Goal: Task Accomplishment & Management: Use online tool/utility

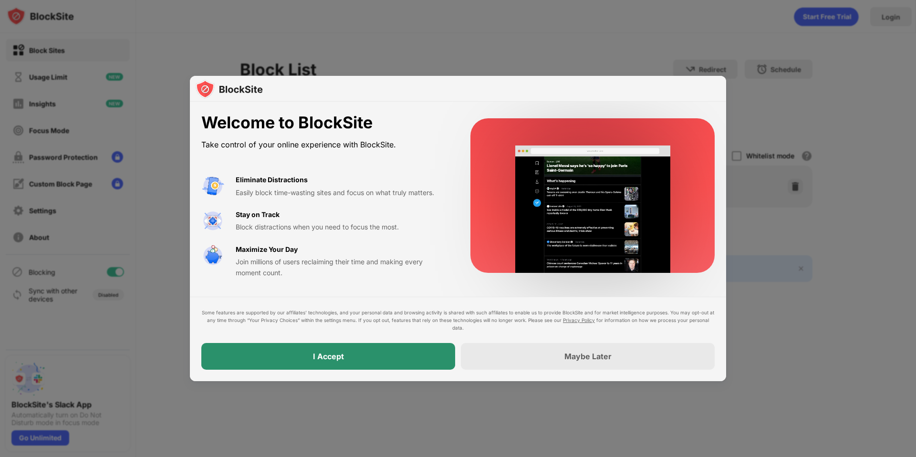
click at [391, 355] on div "I Accept" at bounding box center [328, 356] width 254 height 27
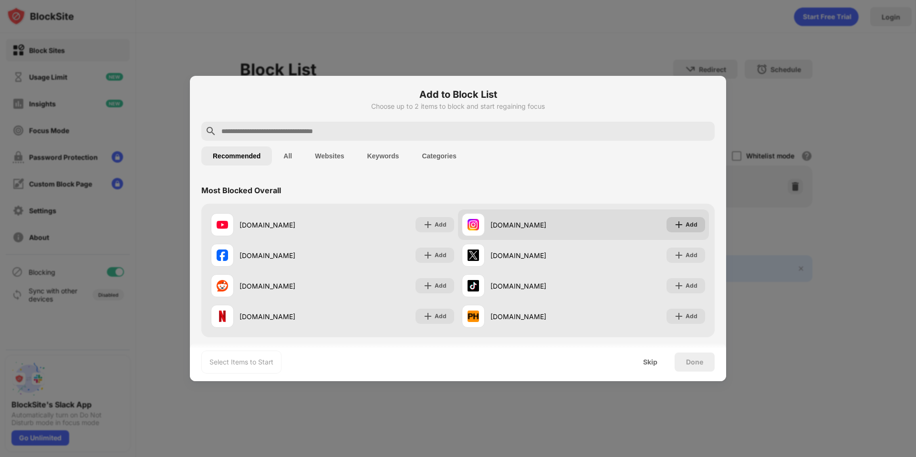
click at [689, 226] on div "Add" at bounding box center [692, 225] width 12 height 10
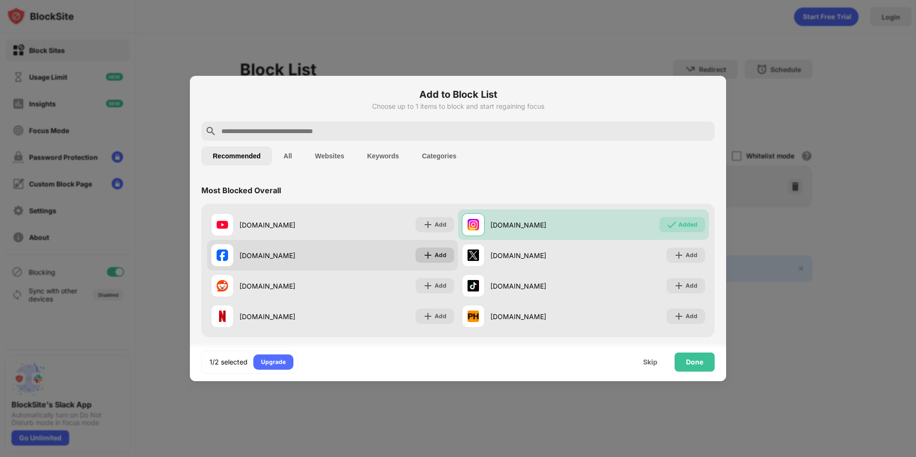
click at [431, 253] on img at bounding box center [428, 255] width 10 height 10
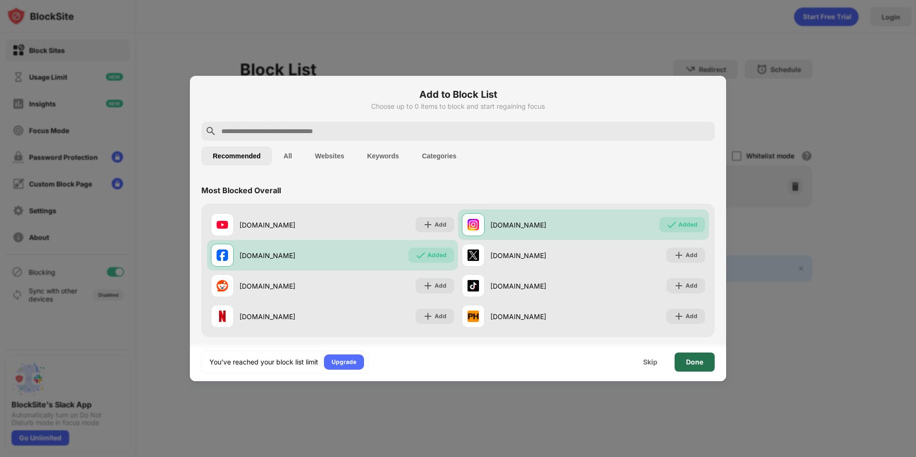
click at [699, 365] on div "Done" at bounding box center [694, 362] width 17 height 8
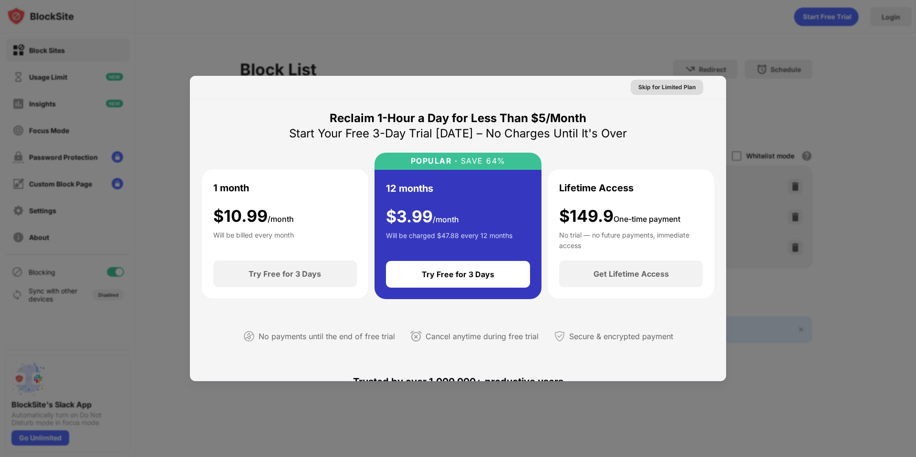
click at [668, 87] on div "Skip for Limited Plan" at bounding box center [666, 88] width 57 height 10
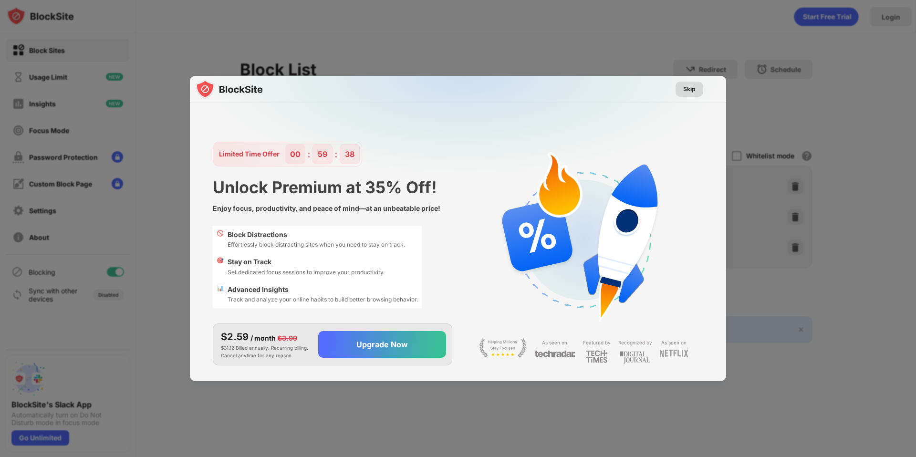
click at [693, 92] on div "Skip" at bounding box center [689, 89] width 12 height 10
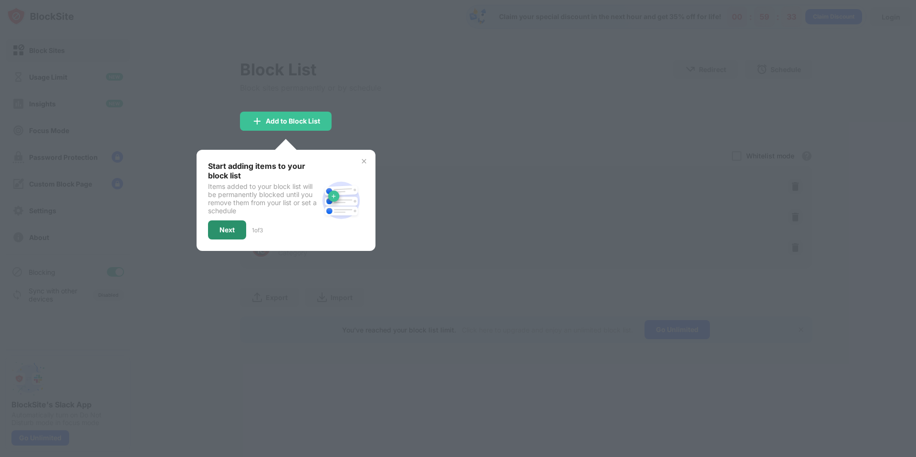
click at [224, 235] on div "Next" at bounding box center [227, 229] width 38 height 19
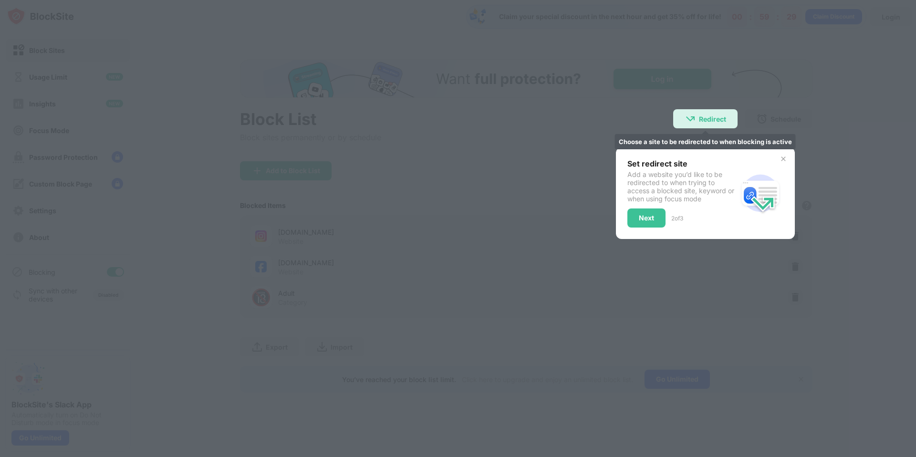
click at [700, 125] on div "Redirect Choose a site to be redirected to when blocking is active" at bounding box center [705, 118] width 64 height 19
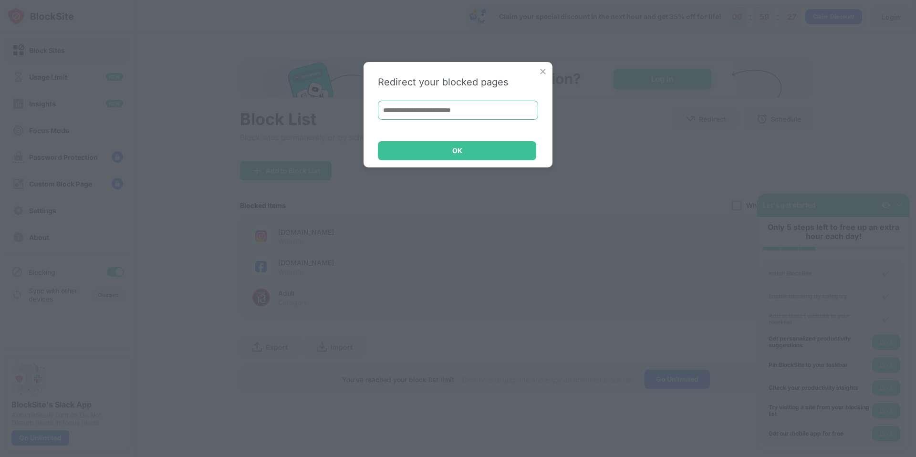
click at [414, 112] on input at bounding box center [458, 110] width 160 height 19
paste input "**********"
type input "**********"
click at [441, 153] on div "OK" at bounding box center [457, 150] width 158 height 19
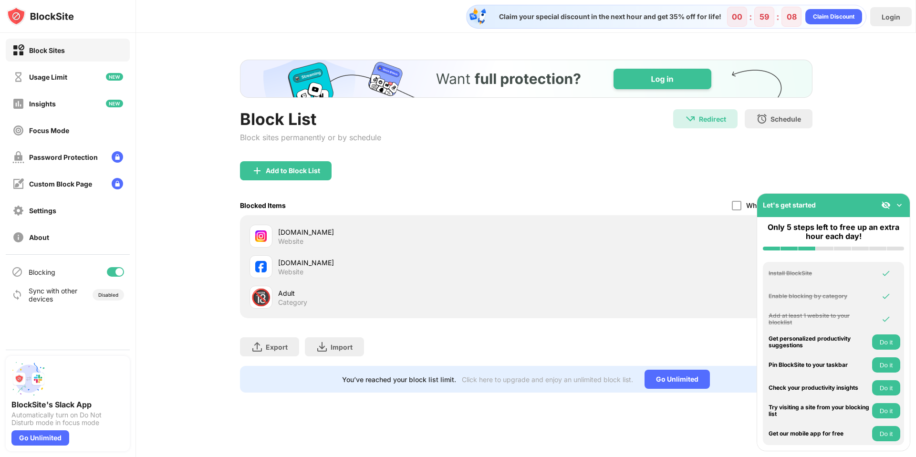
click at [273, 301] on div "🔞 Adult Category" at bounding box center [388, 297] width 277 height 23
click at [266, 298] on div "🔞" at bounding box center [261, 298] width 20 height 20
click at [901, 204] on img at bounding box center [900, 205] width 10 height 10
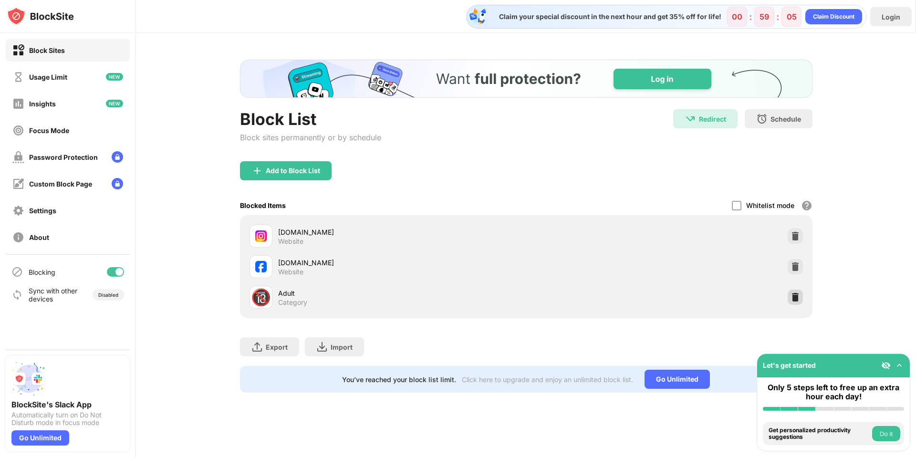
click at [797, 295] on img at bounding box center [796, 297] width 10 height 10
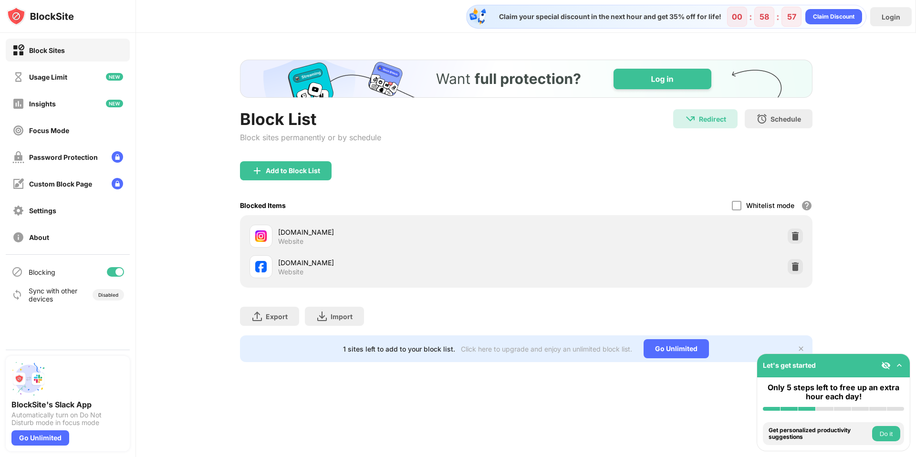
click at [802, 349] on img at bounding box center [801, 349] width 8 height 8
